Goal: Information Seeking & Learning: Learn about a topic

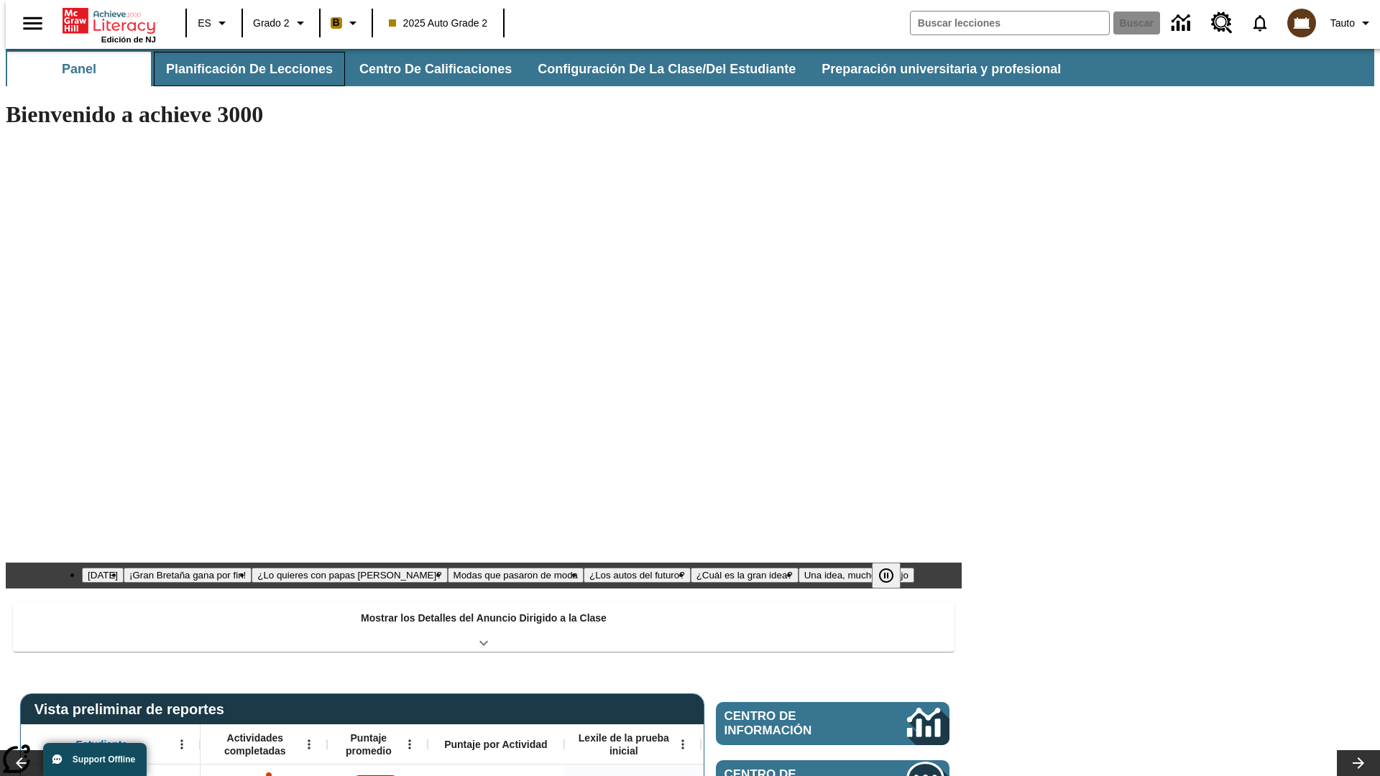
click at [241, 69] on button "Planificación de lecciones" at bounding box center [249, 69] width 191 height 35
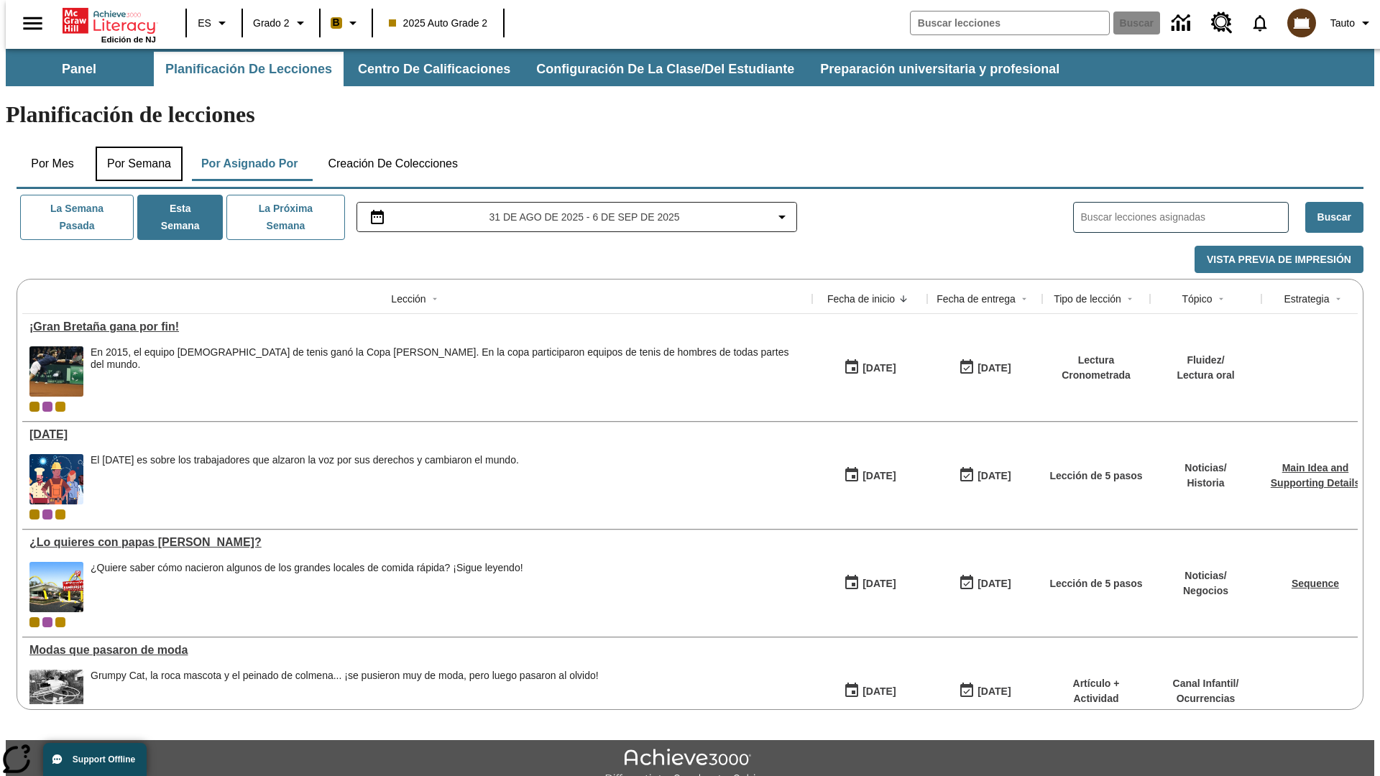
click at [134, 147] on button "Por semana" at bounding box center [139, 164] width 87 height 35
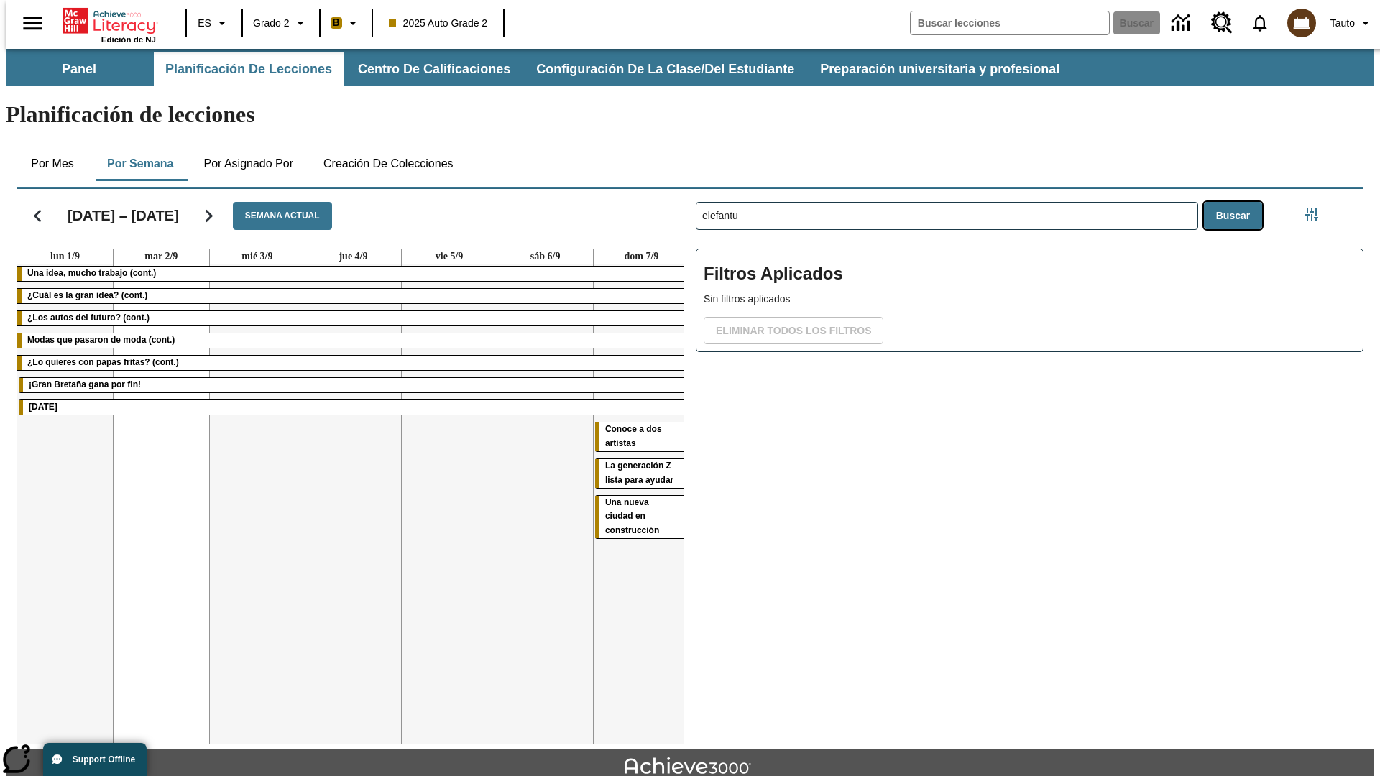
click at [1236, 202] on button "Buscar" at bounding box center [1233, 216] width 58 height 28
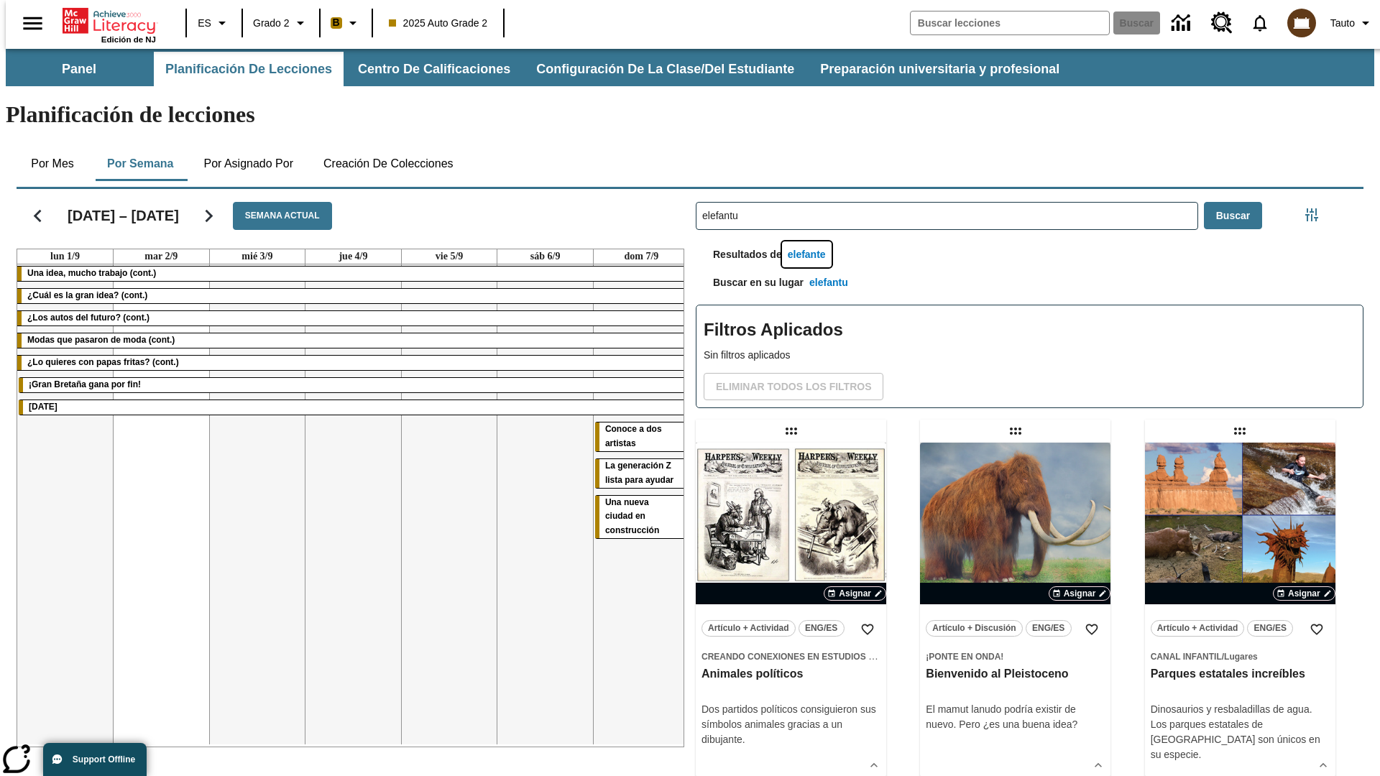
click at [809, 242] on button "elefante" at bounding box center [807, 255] width 50 height 27
type input "elefante"
